Goal: Navigation & Orientation: Find specific page/section

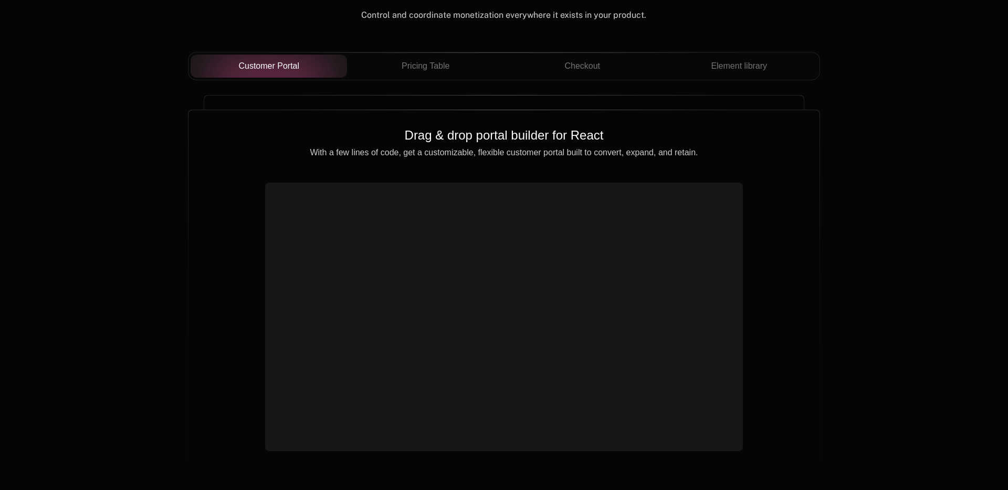
scroll to position [3767, 0]
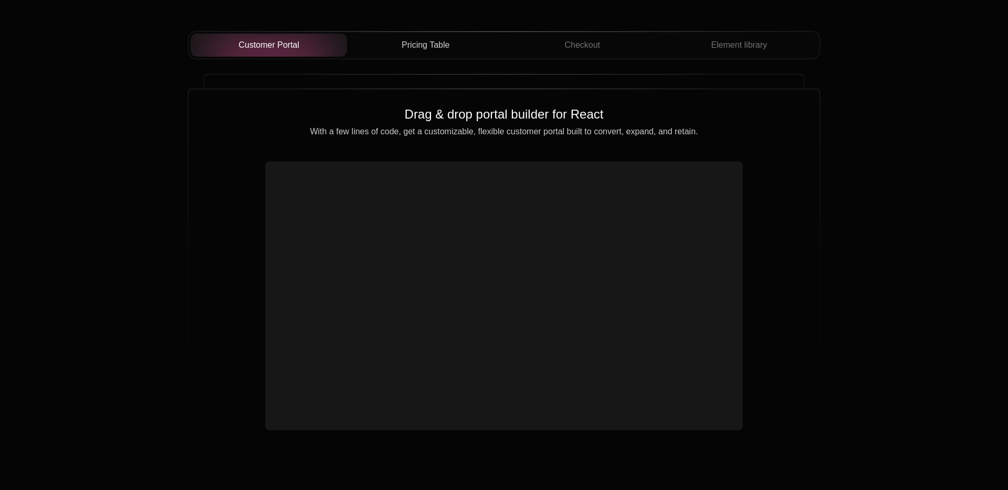
click at [445, 48] on span "Pricing Table" at bounding box center [426, 45] width 48 height 13
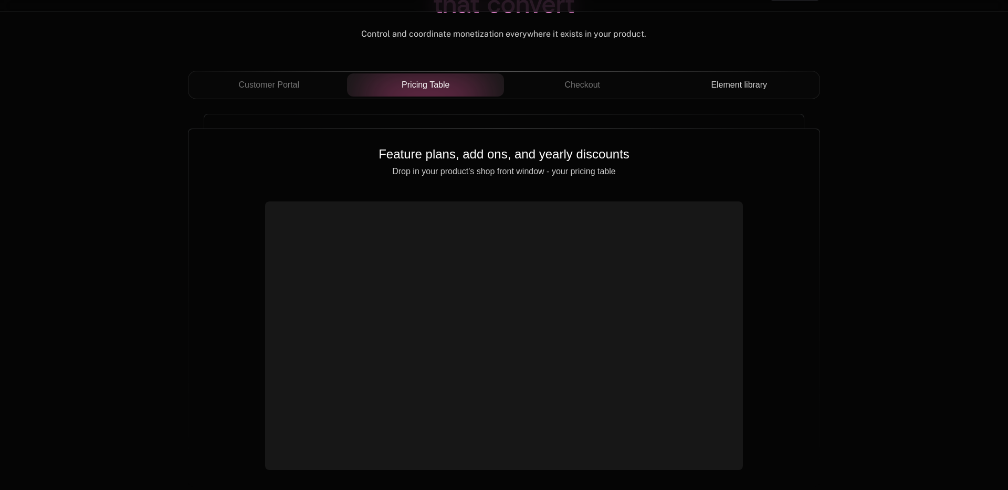
scroll to position [3721, 0]
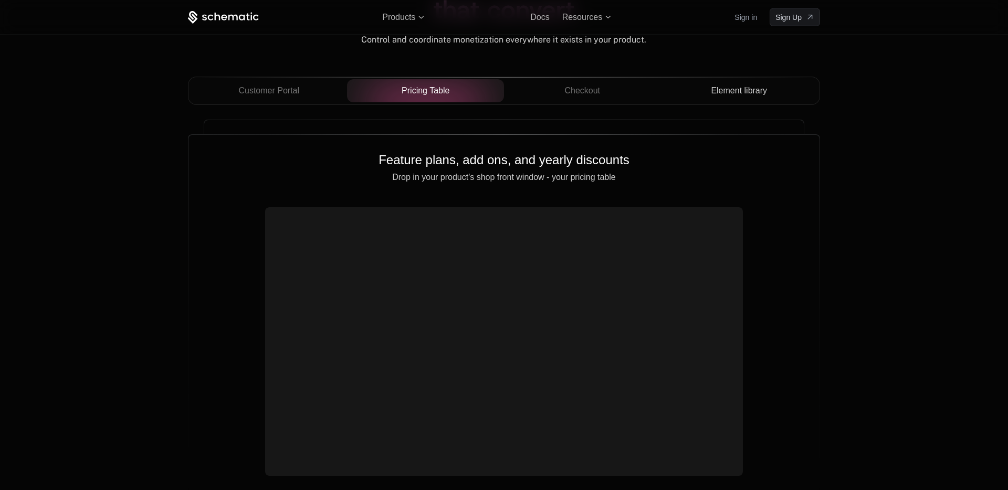
click at [740, 94] on span "Element library" at bounding box center [739, 91] width 56 height 13
